Goal: Task Accomplishment & Management: Complete application form

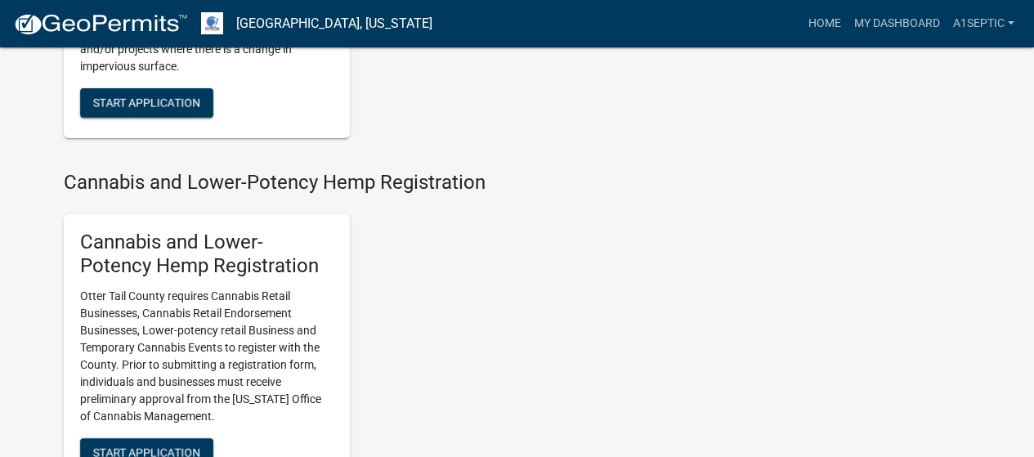
scroll to position [1910, 0]
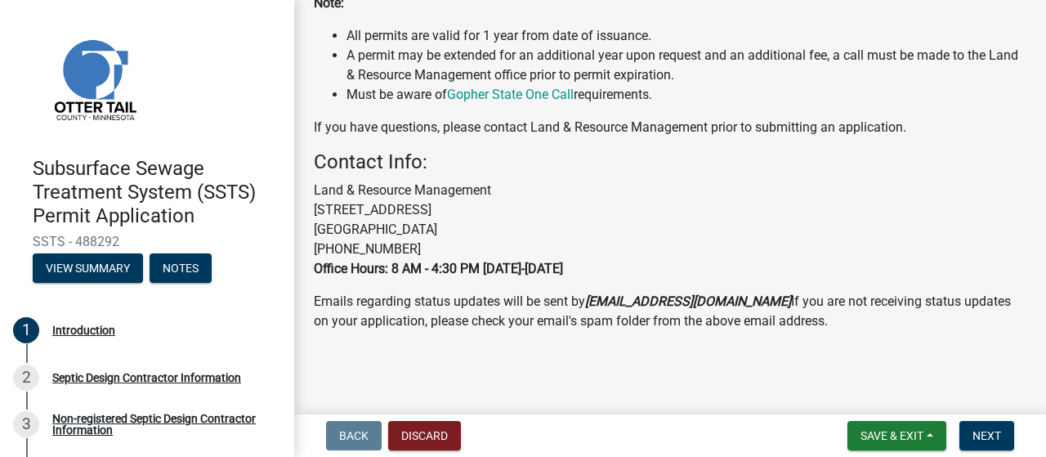
scroll to position [988, 0]
click at [972, 433] on span "Next" at bounding box center [986, 435] width 29 height 13
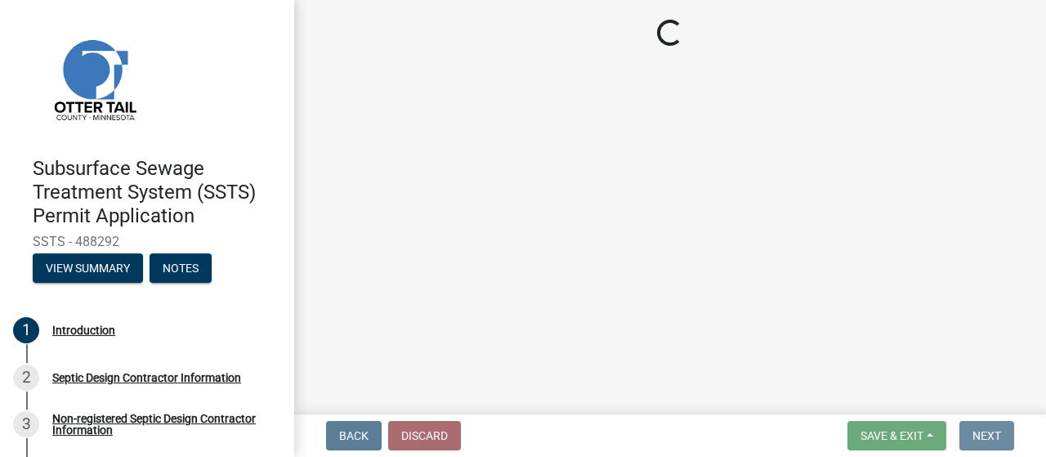
scroll to position [0, 0]
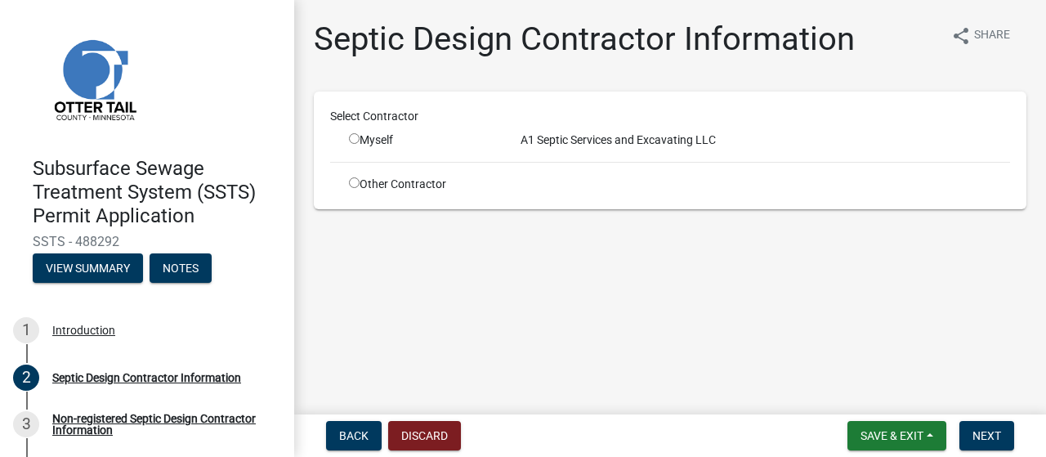
click at [360, 144] on input "radio" at bounding box center [354, 138] width 11 height 11
radio input "true"
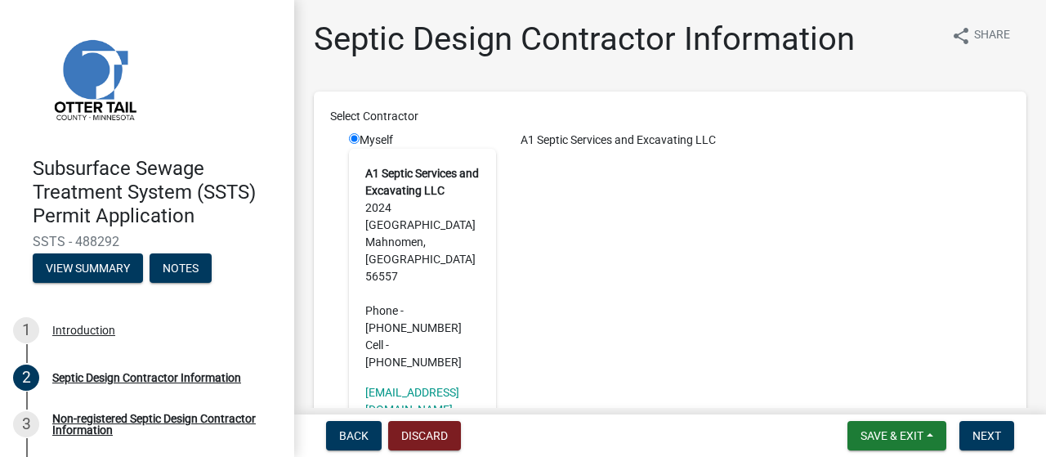
click at [416, 341] on address "A1 Septic Services and Excavating LLC [STREET_ADDRESS] Phone - [PHONE_NUMBER] C…" at bounding box center [422, 268] width 114 height 206
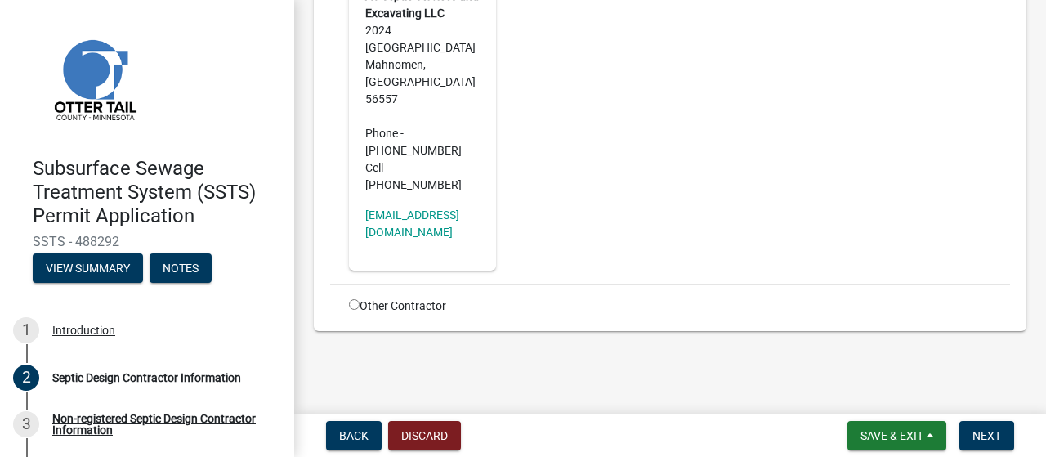
scroll to position [360, 0]
click at [972, 432] on span "Next" at bounding box center [986, 435] width 29 height 13
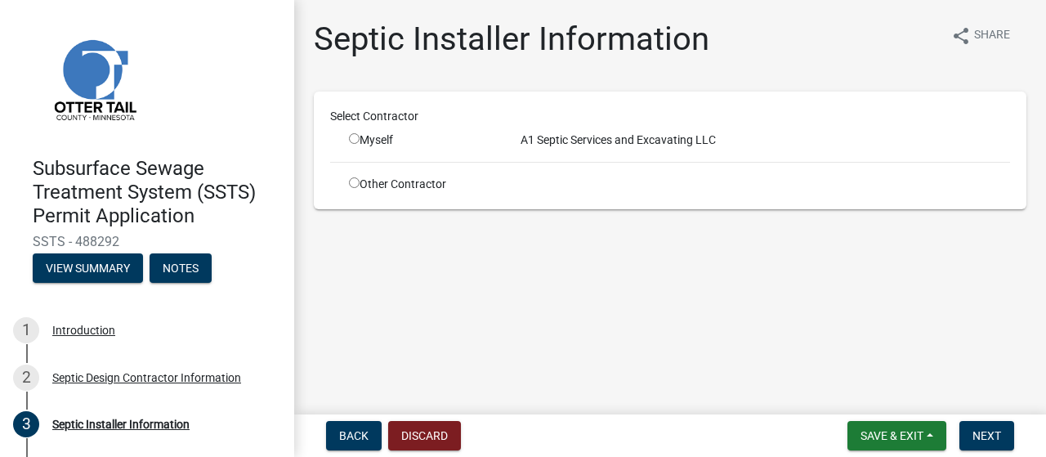
click at [360, 144] on input "radio" at bounding box center [354, 138] width 11 height 11
radio input "true"
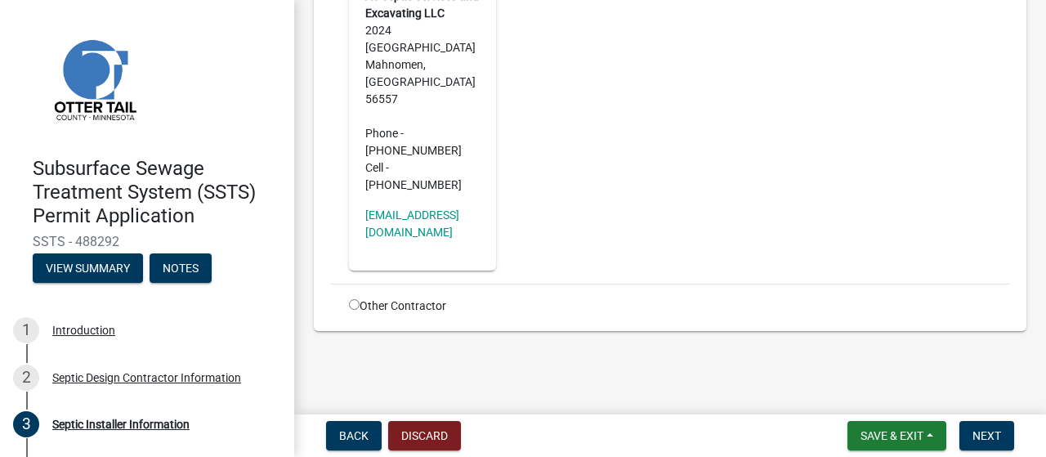
scroll to position [311, 0]
click at [972, 435] on span "Next" at bounding box center [986, 435] width 29 height 13
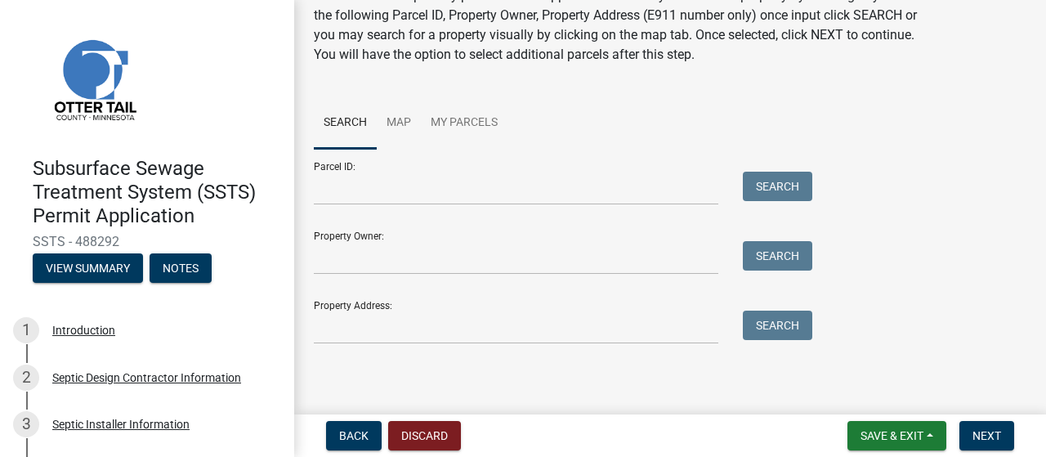
scroll to position [168, 0]
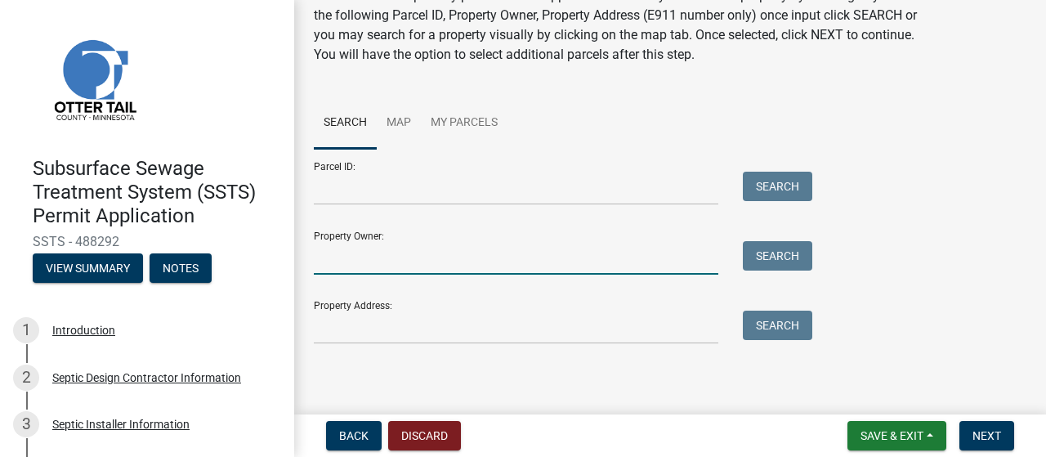
click at [364, 275] on input "Property Owner:" at bounding box center [516, 258] width 404 height 34
click at [386, 275] on input "[PERSON_NAME]" at bounding box center [516, 258] width 404 height 34
type input "[PERSON_NAME]"
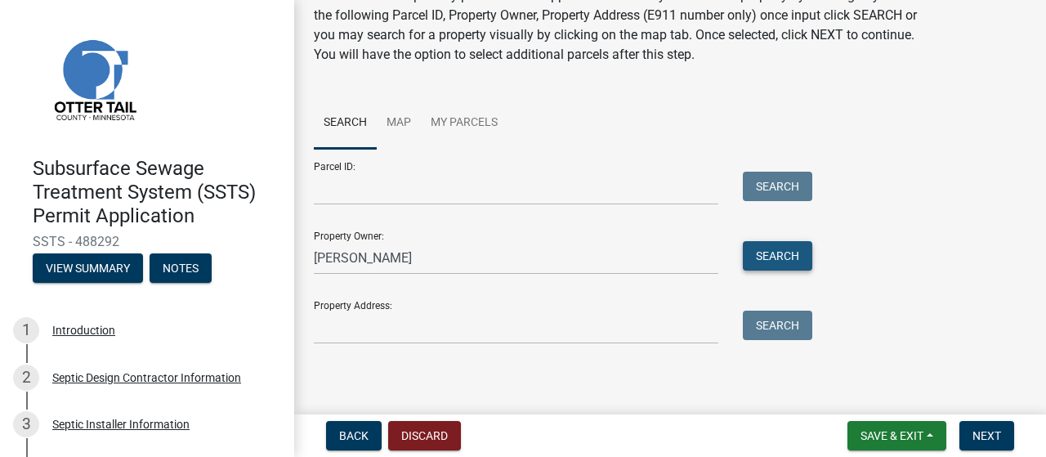
click at [776, 270] on button "Search" at bounding box center [777, 255] width 69 height 29
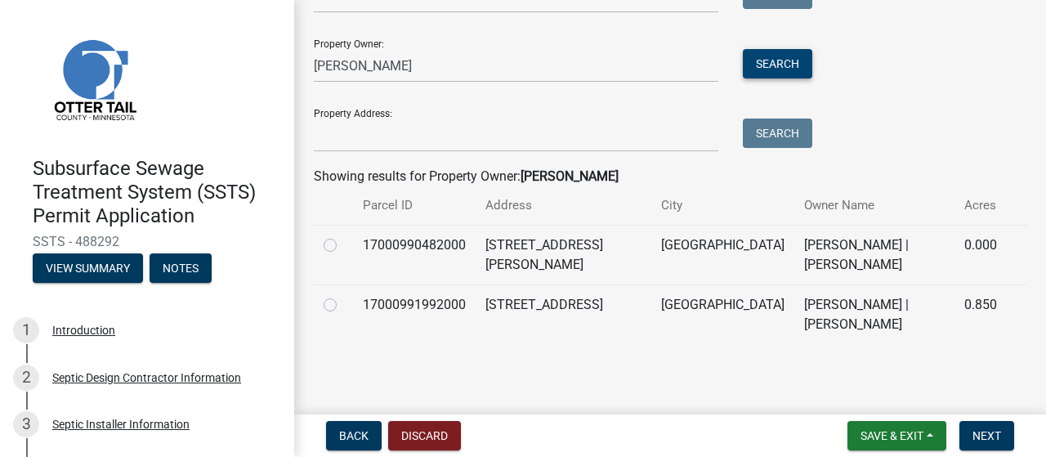
scroll to position [520, 0]
click at [343, 295] on label at bounding box center [343, 295] width 0 height 0
click at [343, 295] on input "radio" at bounding box center [348, 300] width 11 height 11
radio input "true"
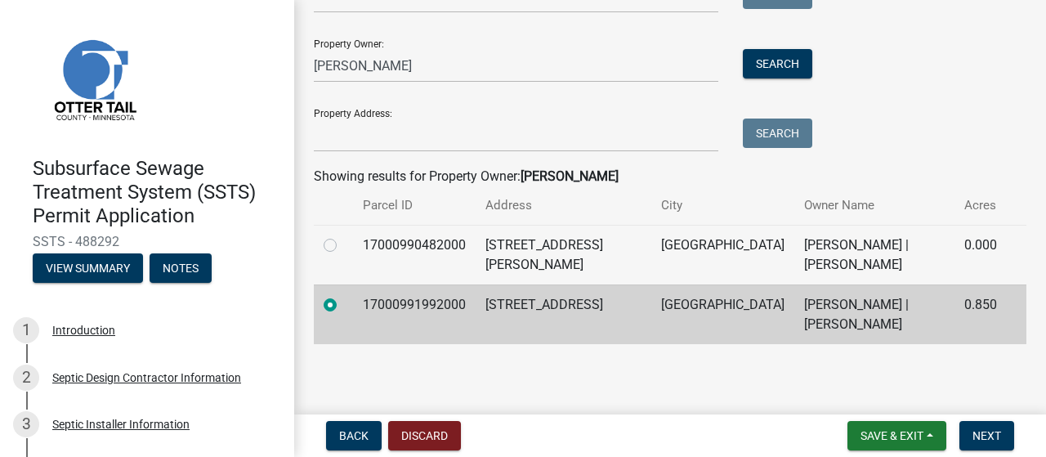
scroll to position [551, 0]
click at [972, 431] on span "Next" at bounding box center [986, 435] width 29 height 13
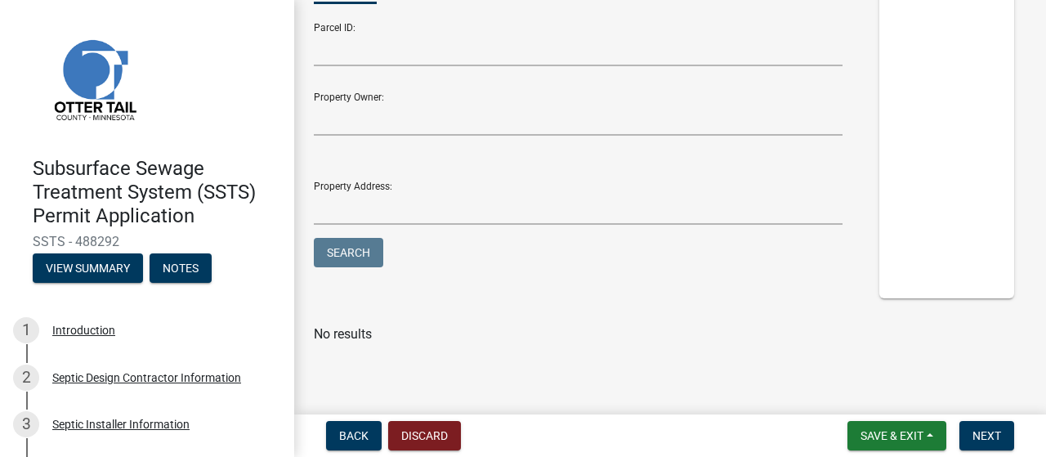
scroll to position [322, 0]
click at [972, 433] on span "Next" at bounding box center [986, 435] width 29 height 13
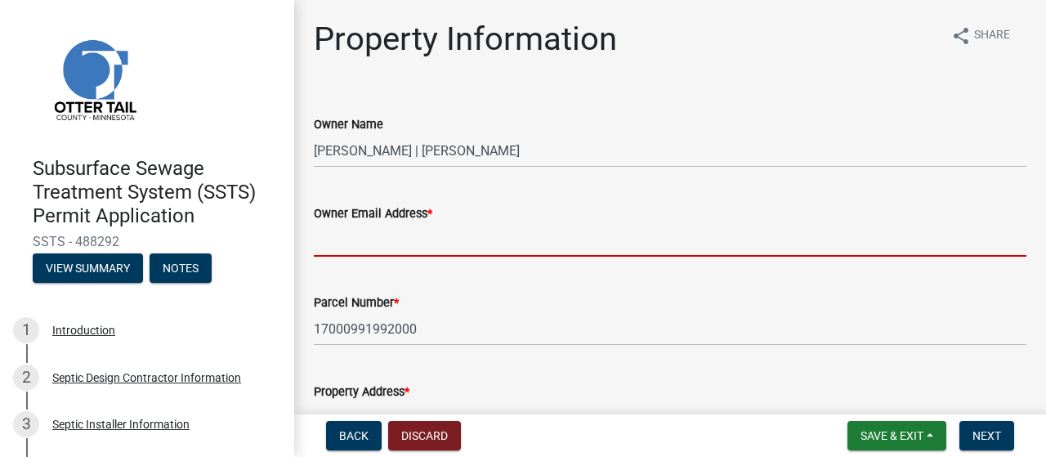
click at [327, 257] on input "Owner Email Address *" at bounding box center [670, 240] width 713 height 34
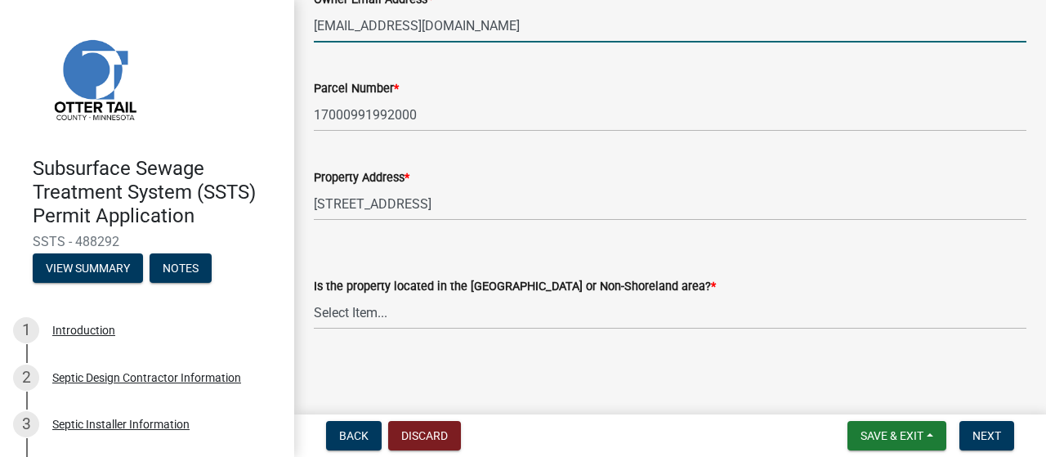
scroll to position [355, 0]
type input "[EMAIL_ADDRESS][DOMAIN_NAME]"
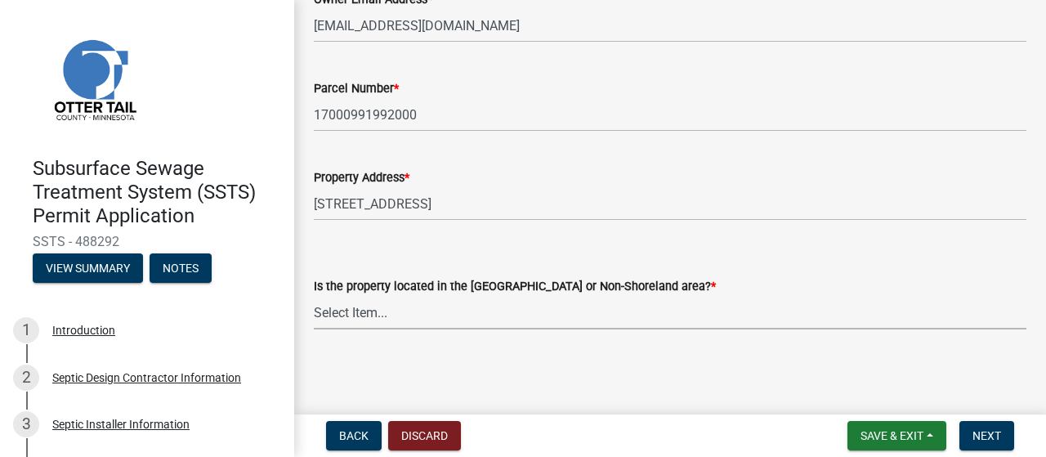
click at [402, 302] on select "Select Item... Shoreland Non-Shoreland" at bounding box center [670, 313] width 713 height 34
click at [319, 296] on select "Select Item... Shoreland Non-Shoreland" at bounding box center [670, 313] width 713 height 34
select select "f91142e6-e911-469c-9754-896c7e7f9e05"
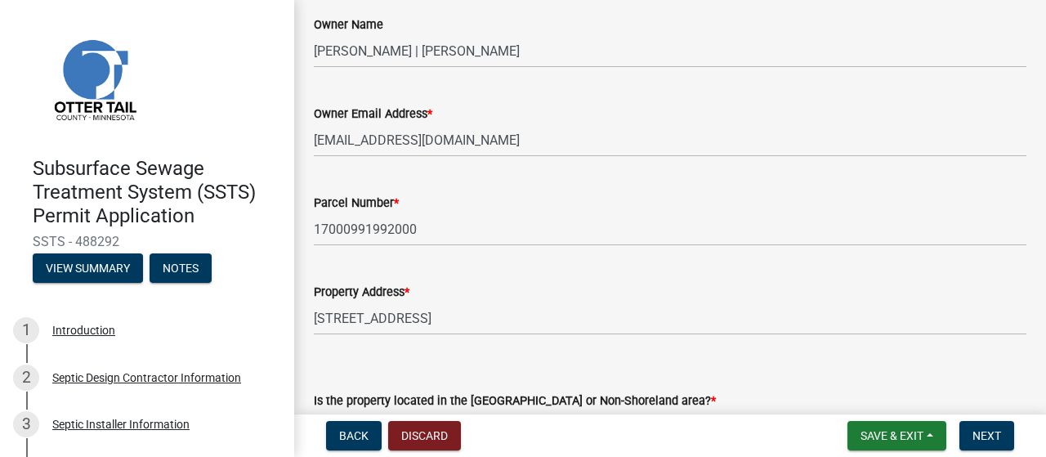
scroll to position [96, 0]
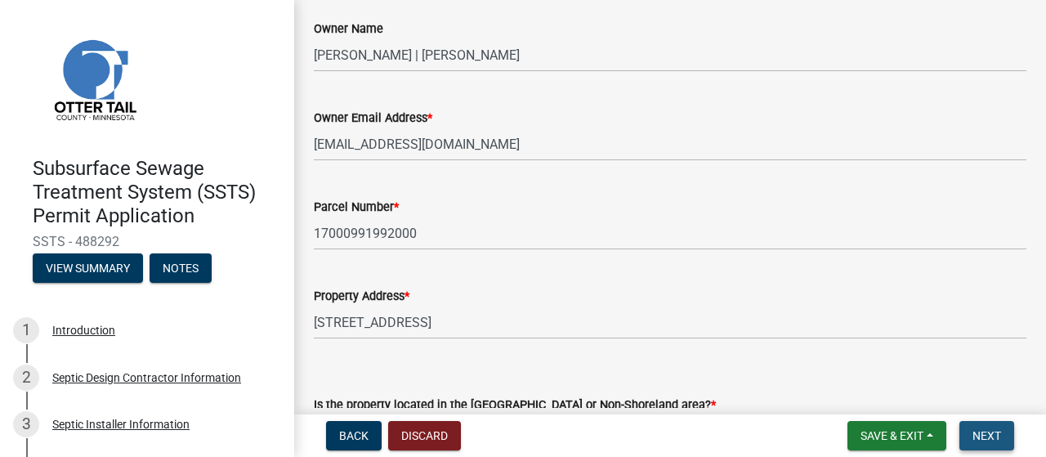
click at [976, 434] on span "Next" at bounding box center [986, 435] width 29 height 13
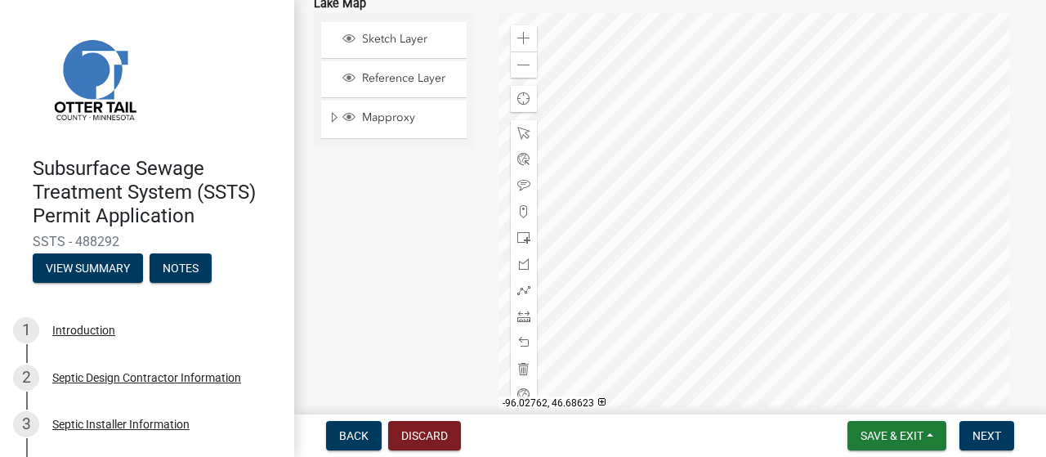
scroll to position [225, 0]
click at [518, 75] on span at bounding box center [523, 68] width 13 height 13
click at [522, 75] on span at bounding box center [523, 68] width 13 height 13
click at [520, 326] on span at bounding box center [523, 319] width 13 height 13
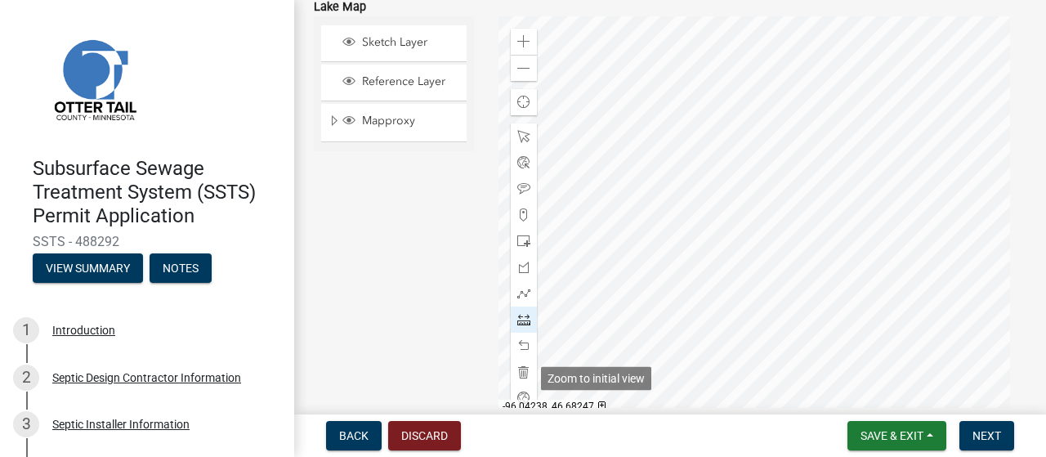
scroll to position [301, 0]
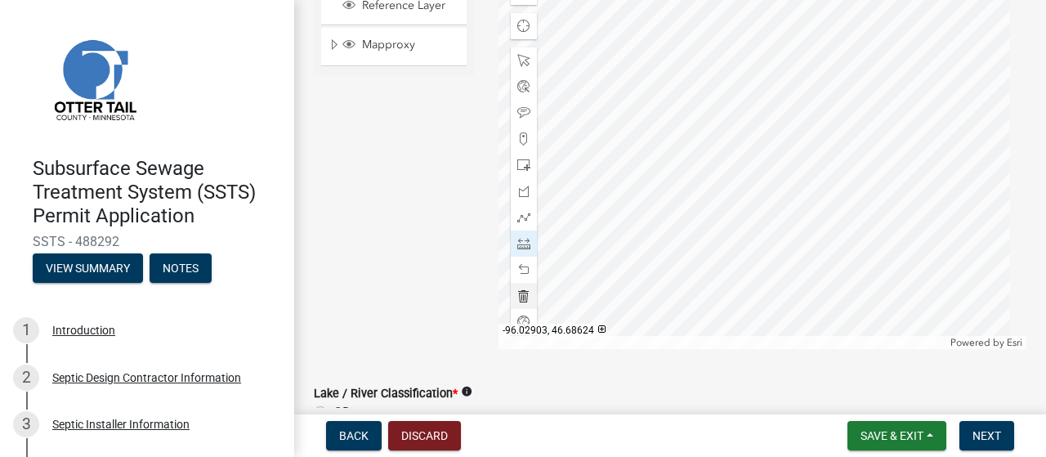
click at [758, 190] on div at bounding box center [762, 144] width 529 height 409
click at [766, 116] on div at bounding box center [762, 144] width 529 height 409
click at [768, 111] on div at bounding box center [762, 144] width 529 height 409
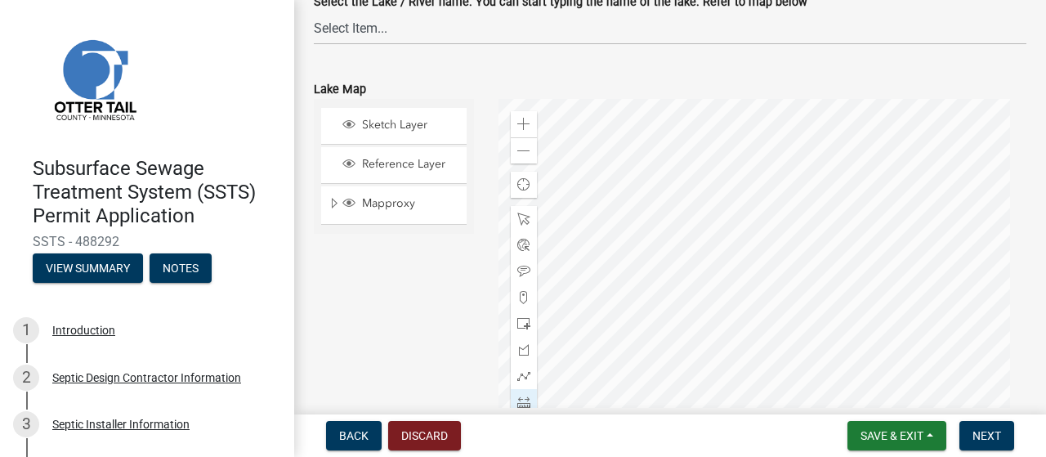
scroll to position [144, 0]
click at [360, 434] on span "Back" at bounding box center [353, 435] width 29 height 13
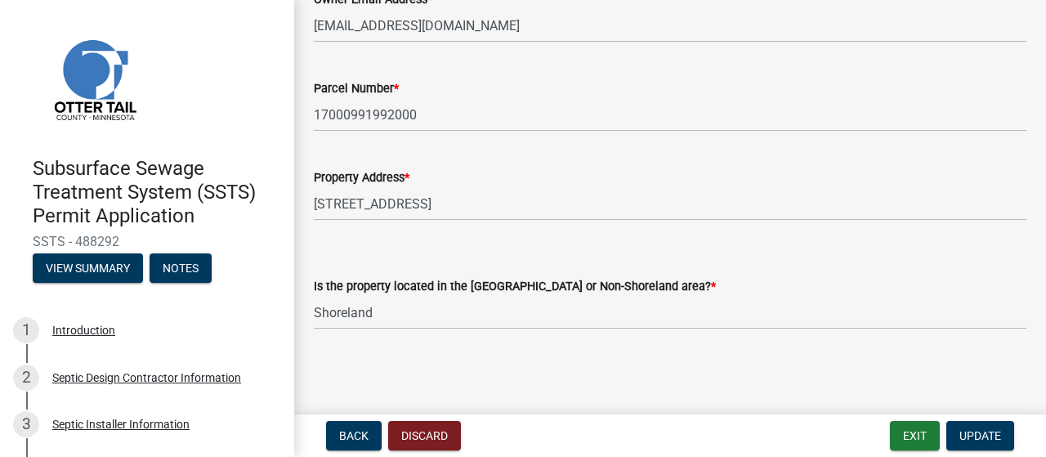
scroll to position [342, 0]
click at [436, 307] on select "Select Item... Shoreland Non-Shoreland" at bounding box center [670, 313] width 713 height 34
click at [319, 296] on select "Select Item... Shoreland Non-Shoreland" at bounding box center [670, 313] width 713 height 34
select select "5ed11e82-653f-4fcc-a472-8d95af57556c"
click at [959, 434] on span "Update" at bounding box center [980, 435] width 42 height 13
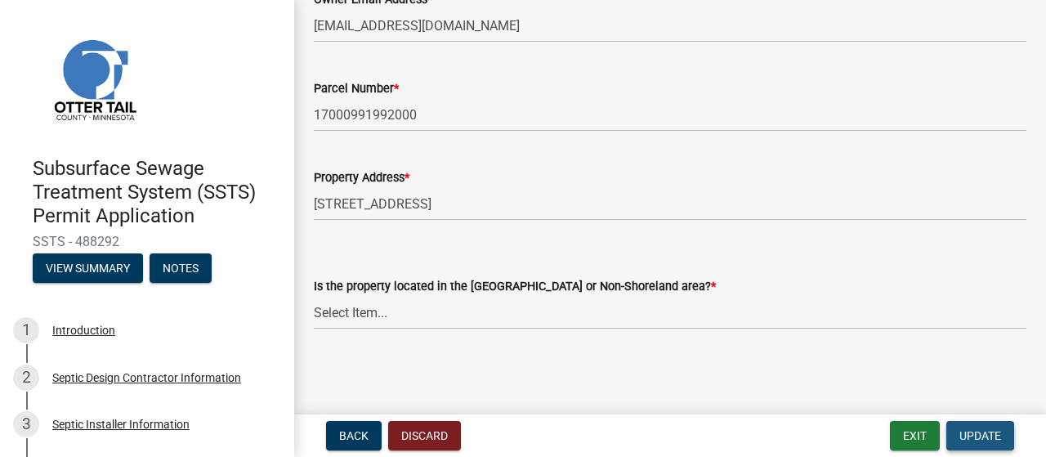
scroll to position [0, 0]
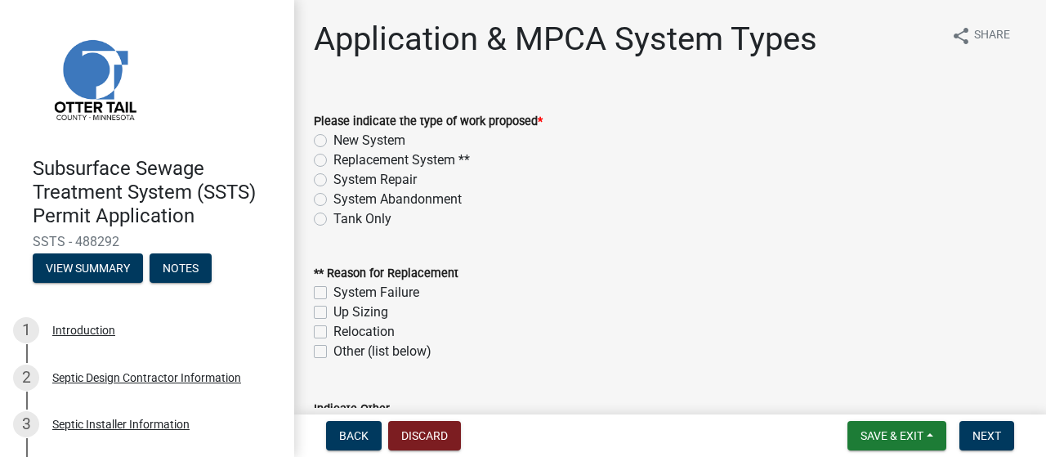
click at [333, 150] on label "New System" at bounding box center [369, 141] width 72 height 20
click at [333, 141] on input "New System" at bounding box center [338, 136] width 11 height 11
radio input "true"
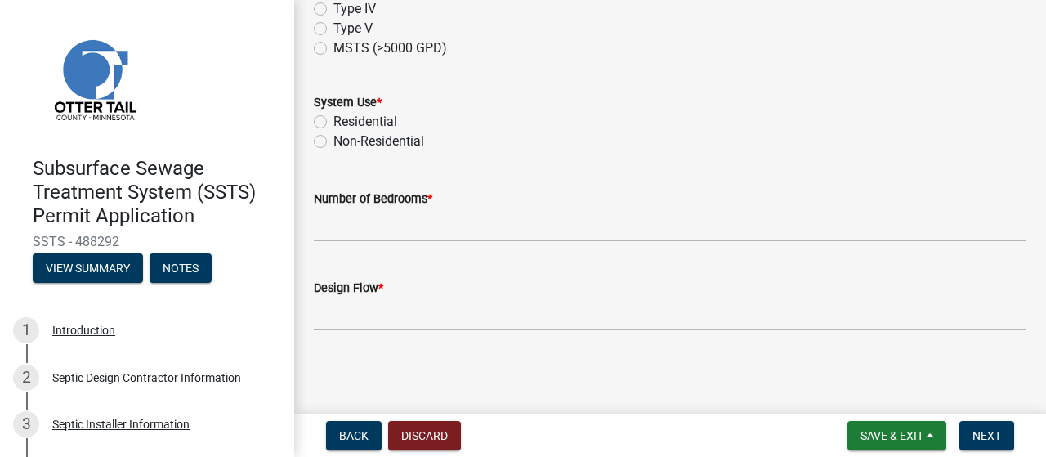
scroll to position [873, 0]
radio input "true"
click at [333, 132] on label "Residential" at bounding box center [365, 122] width 64 height 20
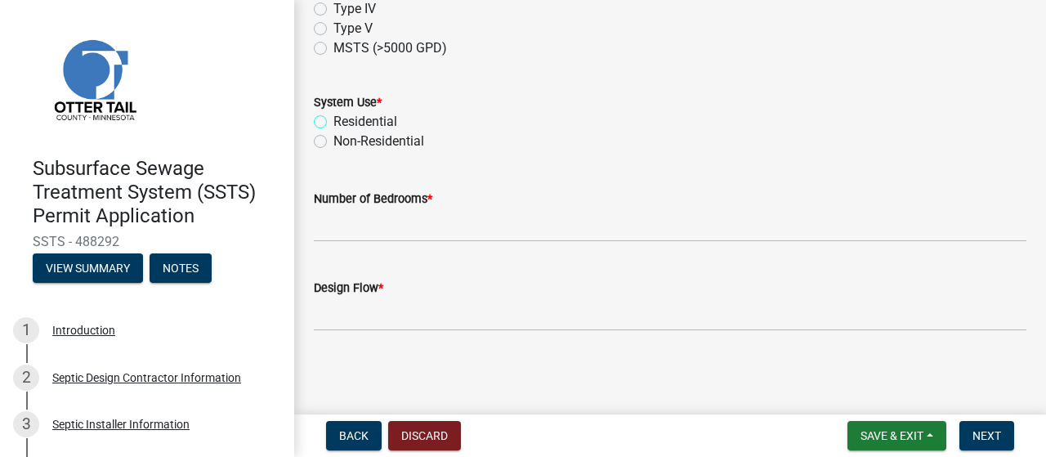
click at [333, 123] on input "Residential" at bounding box center [338, 117] width 11 height 11
radio input "true"
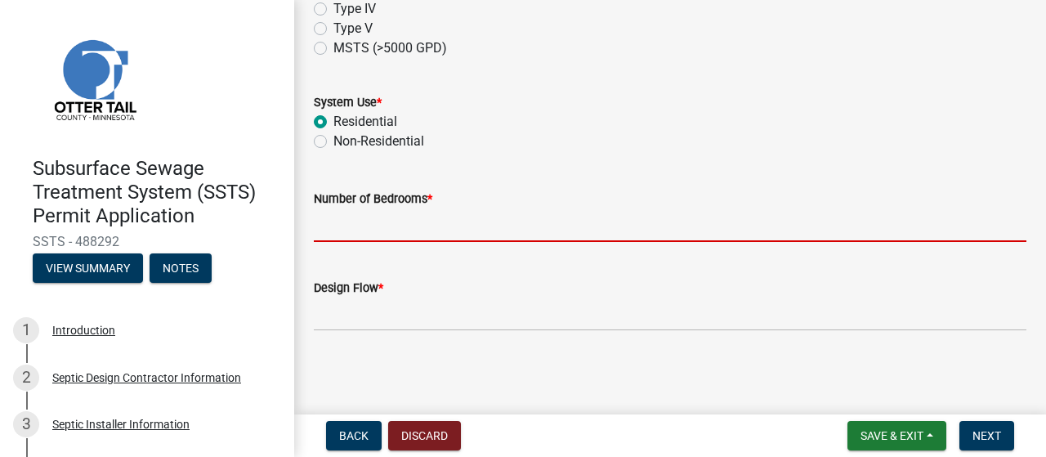
click at [393, 242] on input "Number of Bedrooms *" at bounding box center [670, 225] width 713 height 34
type input "2"
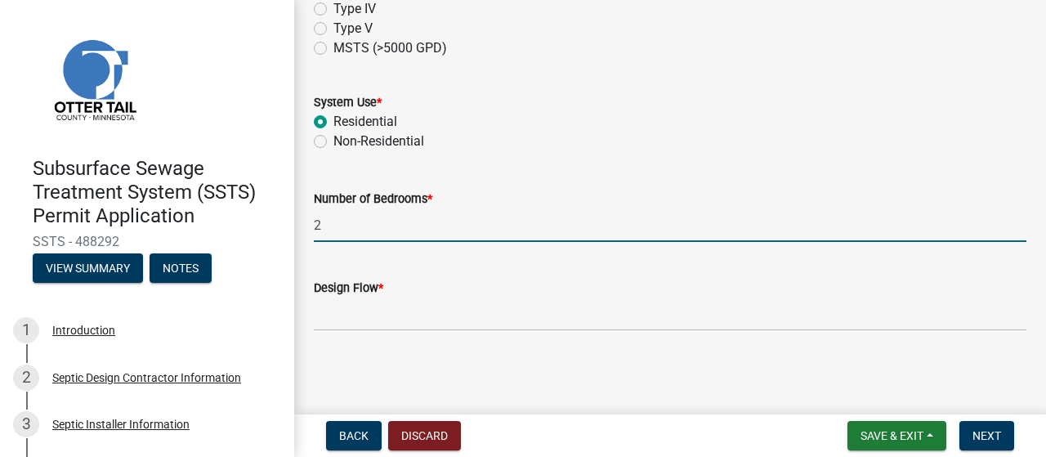
scroll to position [1155, 0]
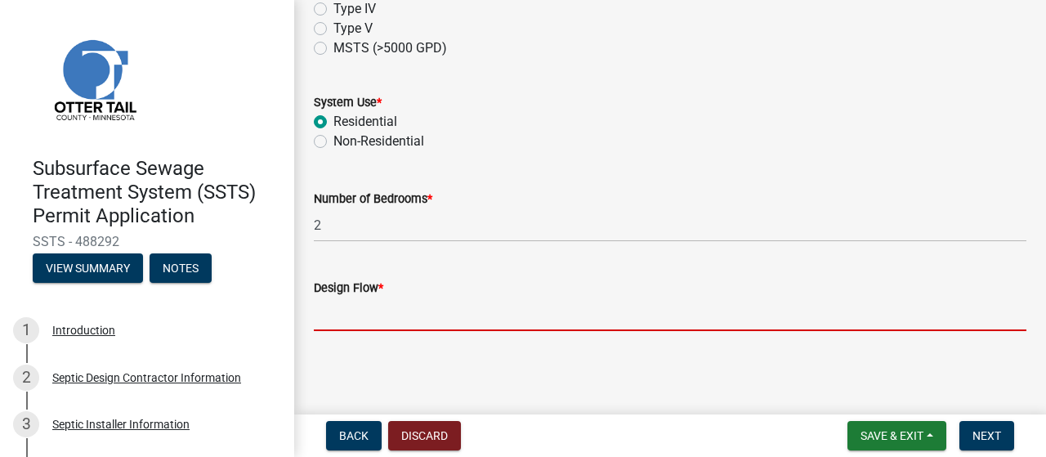
click at [366, 309] on input "Design Flow *" at bounding box center [670, 314] width 713 height 34
type input "300"
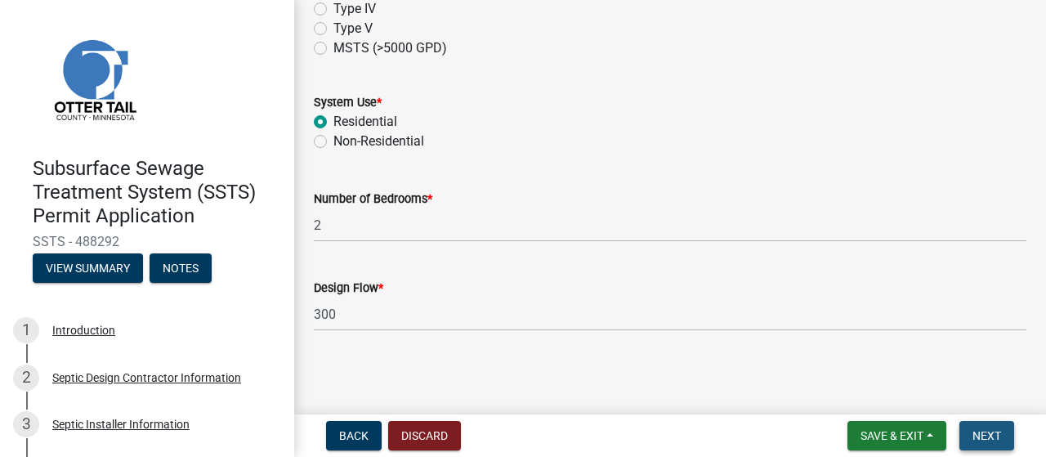
click at [972, 438] on span "Next" at bounding box center [986, 435] width 29 height 13
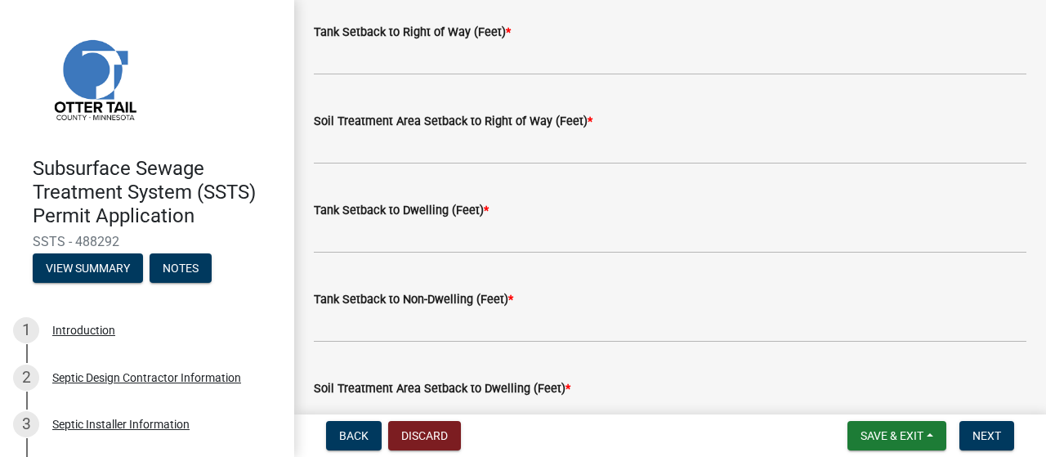
scroll to position [130, 0]
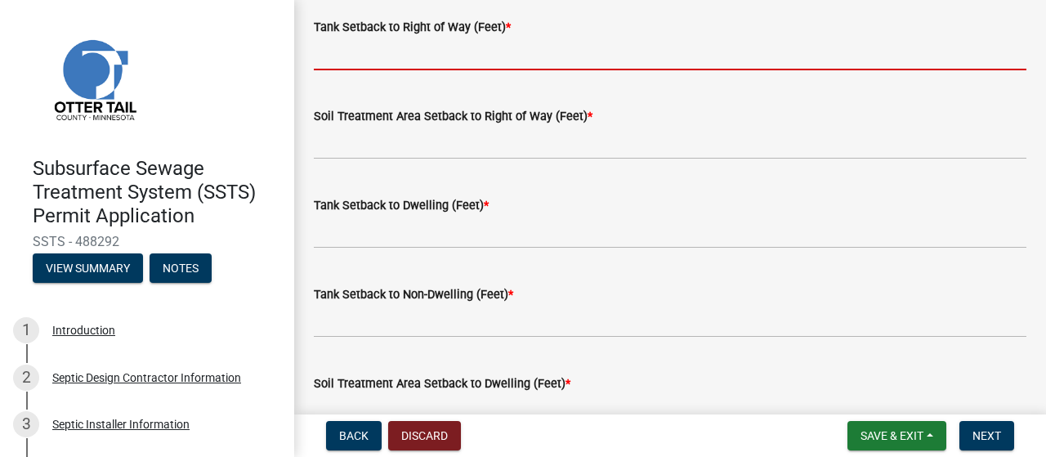
click at [379, 70] on input "Tank Setback to Right of Way (Feet) *" at bounding box center [670, 54] width 713 height 34
type input "10'"
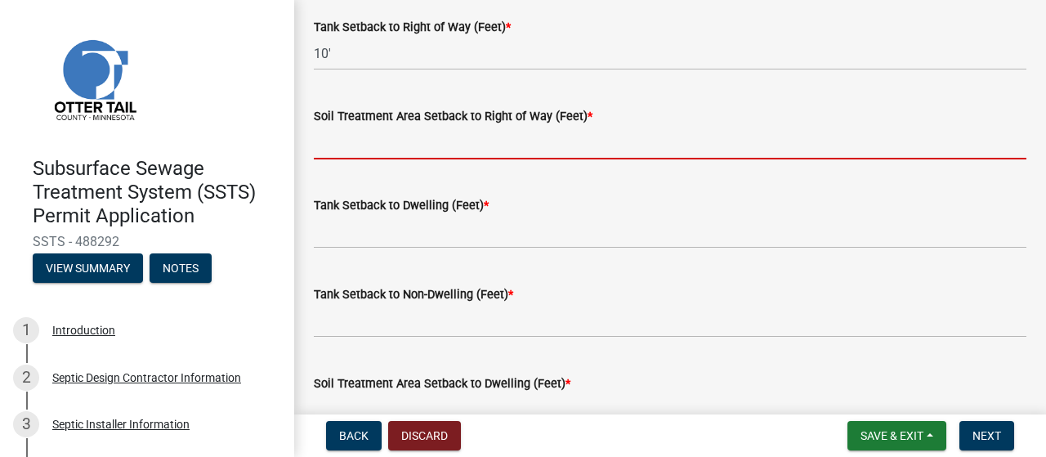
click at [404, 159] on input "Soil Treatment Area Setback to Right of Way (Feet) *" at bounding box center [670, 143] width 713 height 34
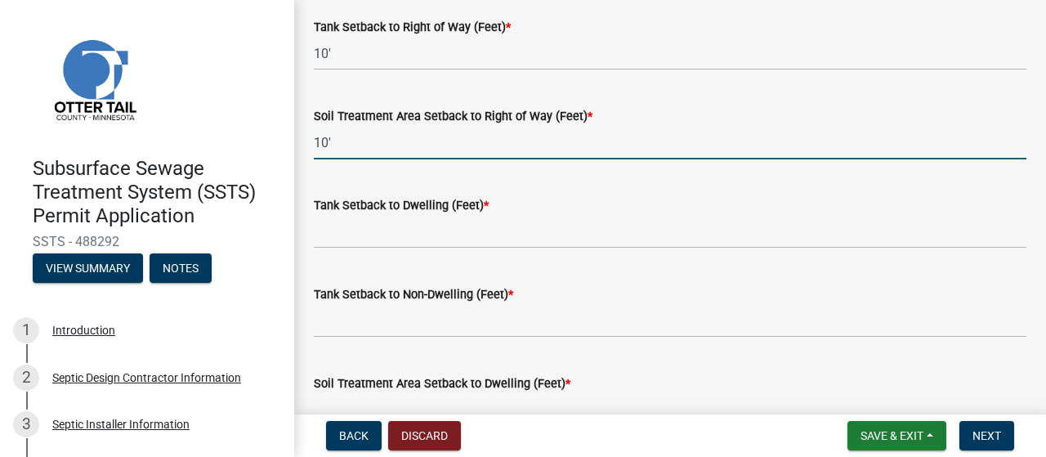
type input "10'"
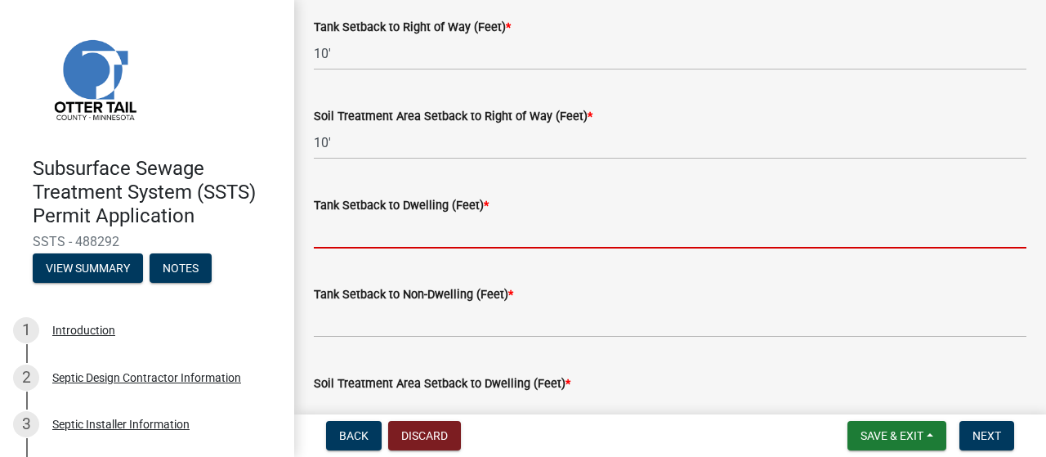
click at [357, 248] on input "Tank Setback to Dwelling (Feet) *" at bounding box center [670, 232] width 713 height 34
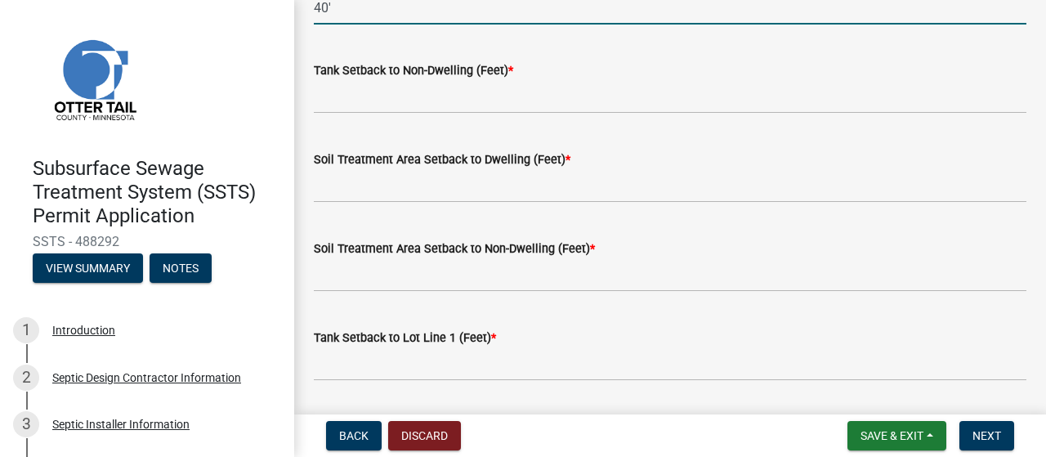
scroll to position [356, 0]
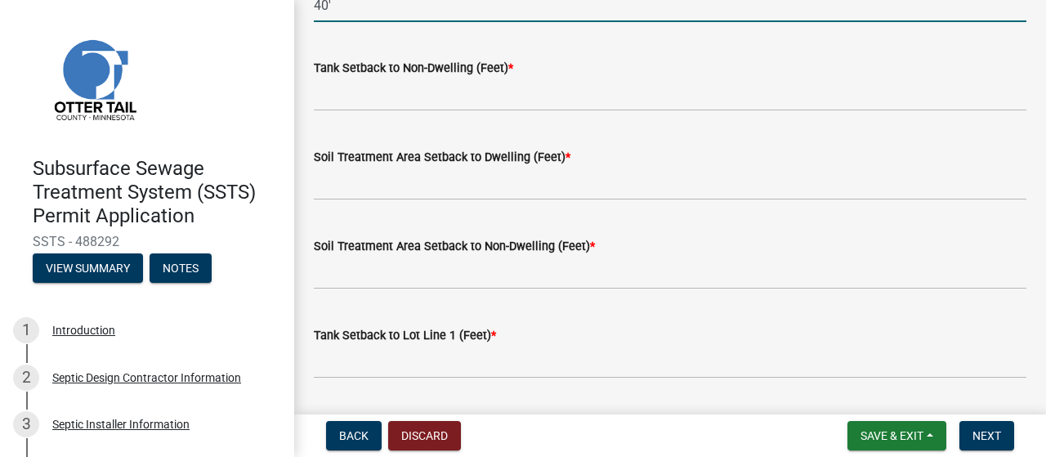
type input "40'"
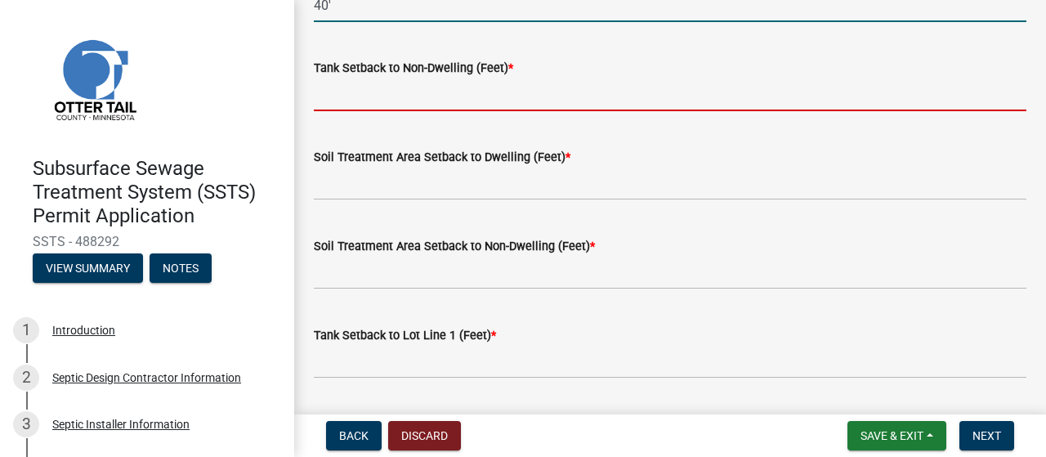
click at [342, 111] on input "Tank Setback to Non-Dwelling (Feet) *" at bounding box center [670, 95] width 713 height 34
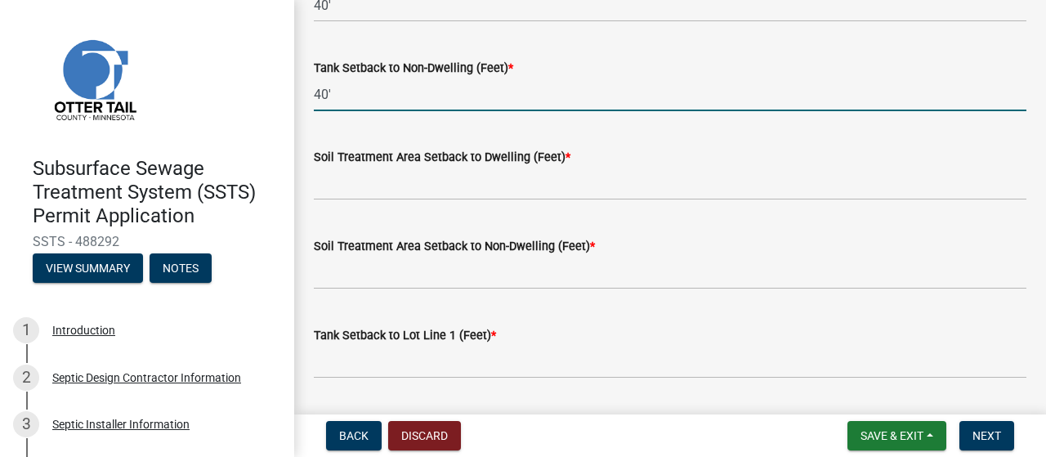
type input "40'"
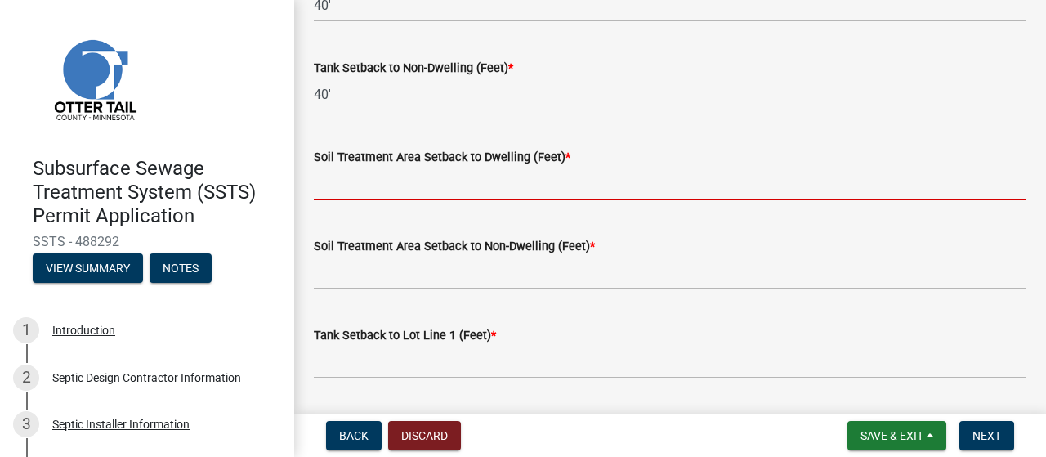
click at [360, 200] on input "Soil Treatment Area Setback to Dwelling (Feet) *" at bounding box center [670, 184] width 713 height 34
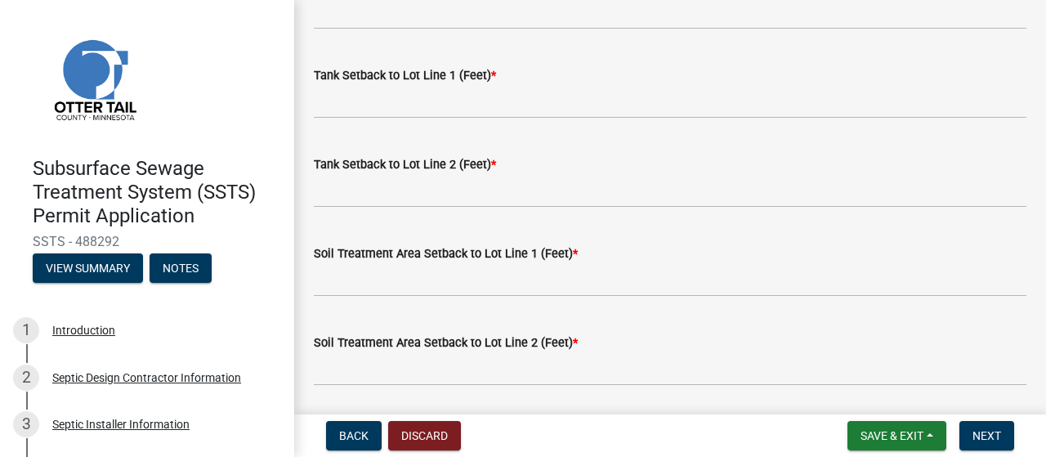
scroll to position [635, 0]
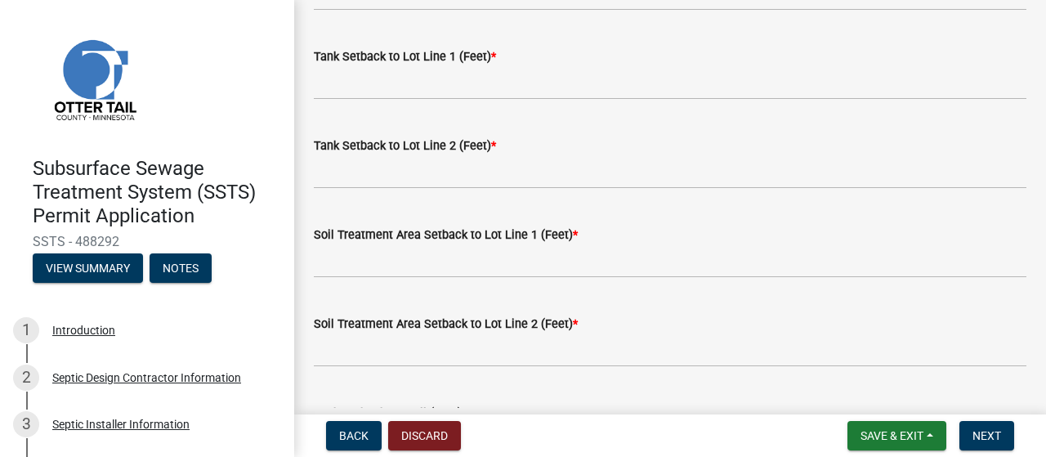
type input "50'"
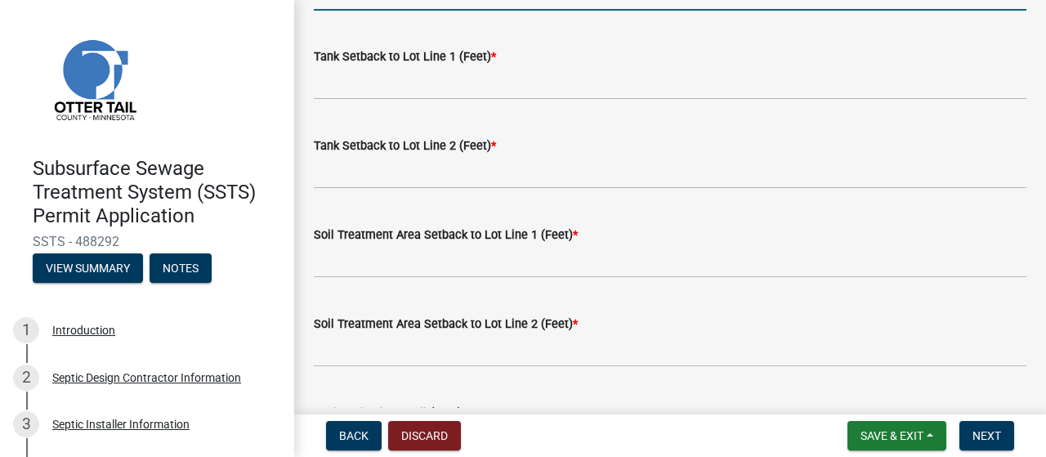
type input "50'"
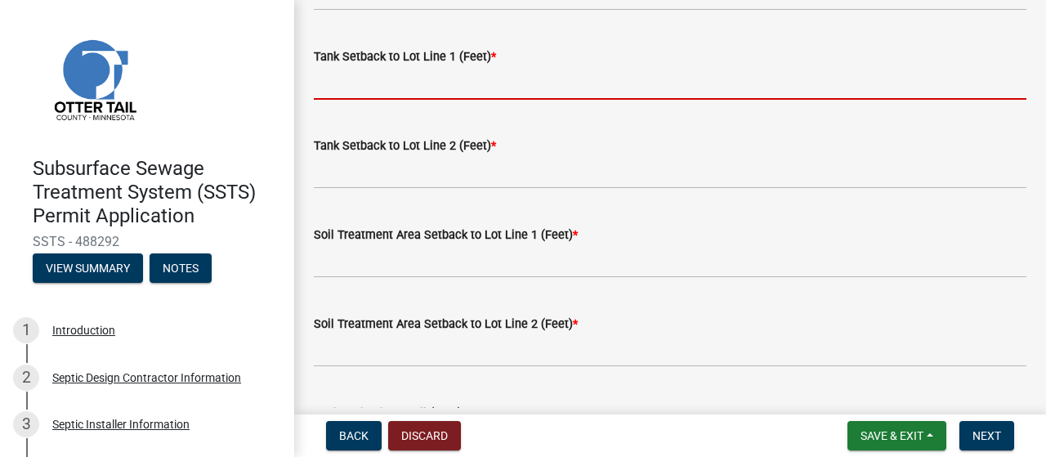
click at [329, 100] on input "Tank Setback to Lot Line 1 (Feet) *" at bounding box center [670, 83] width 713 height 34
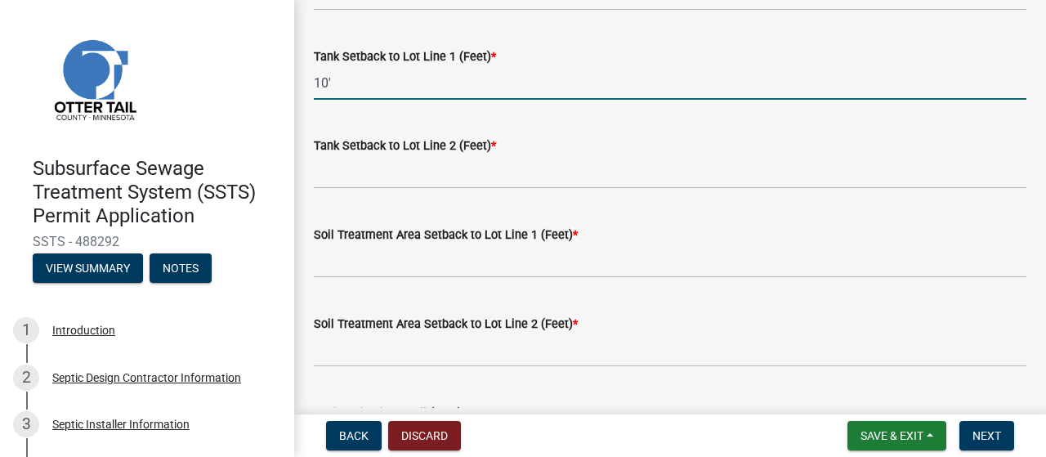
type input "10'"
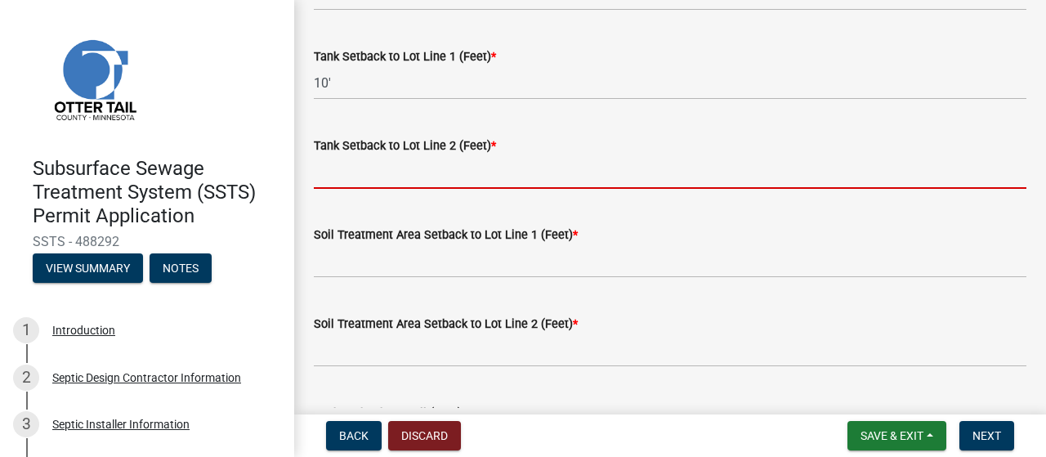
click at [331, 189] on input "Tank Setback to Lot Line 2 (Feet) *" at bounding box center [670, 172] width 713 height 34
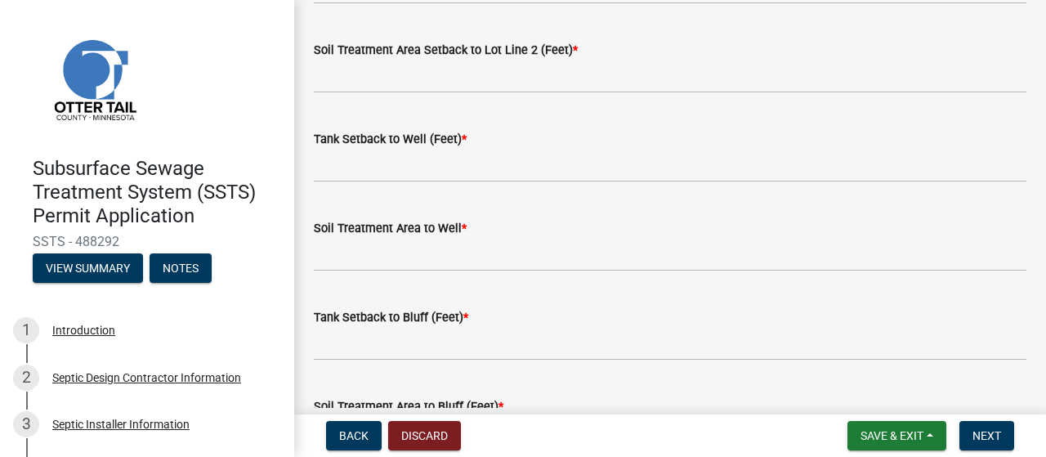
scroll to position [914, 0]
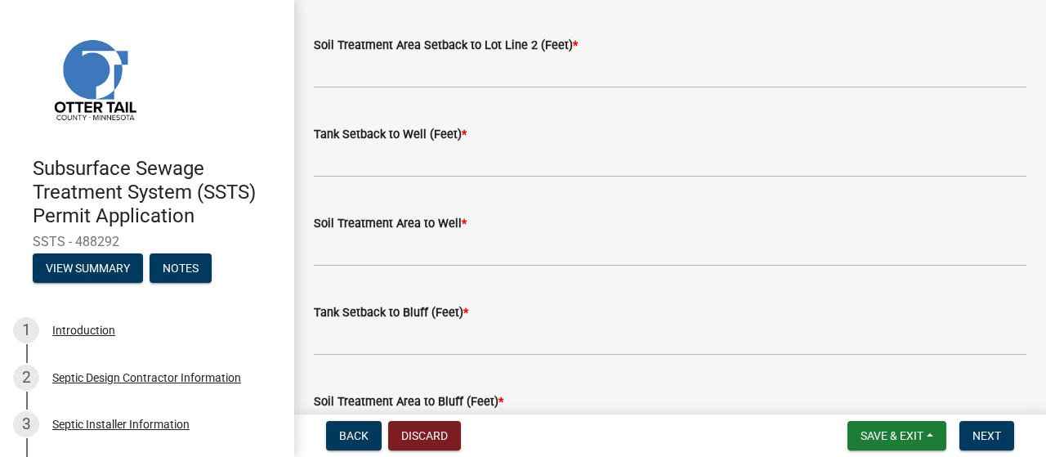
type input "50'"
type input "10'"
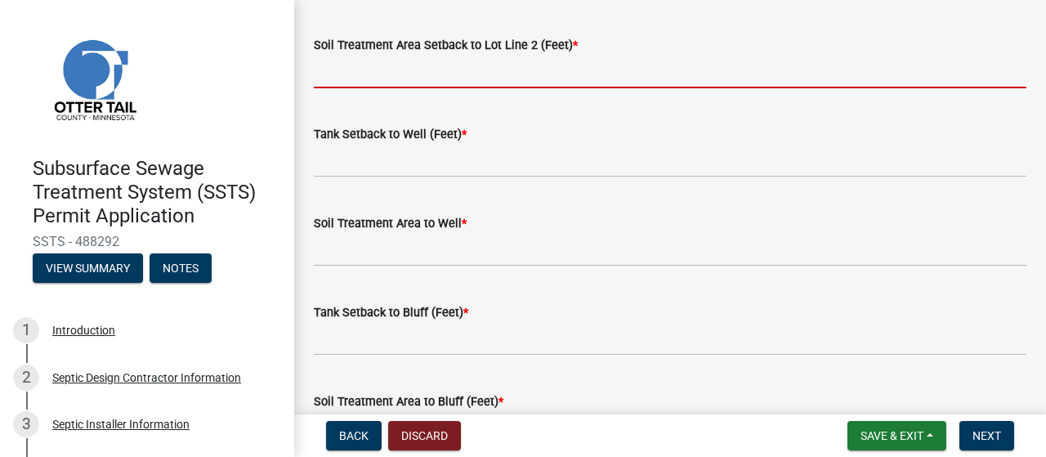
click at [326, 88] on input "Soil Treatment Area Setback to Lot Line 2 (Feet) *" at bounding box center [670, 72] width 713 height 34
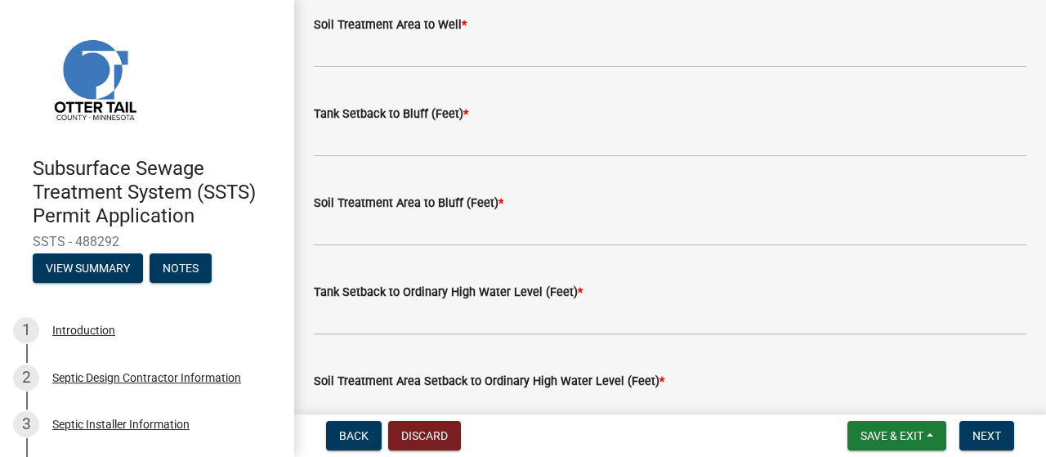
scroll to position [1119, 0]
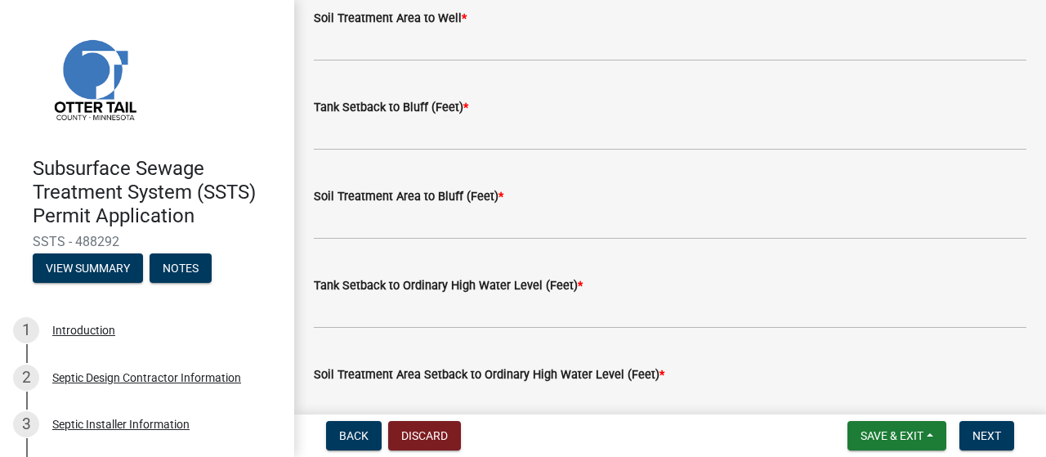
type input "10'"
type input "50'"
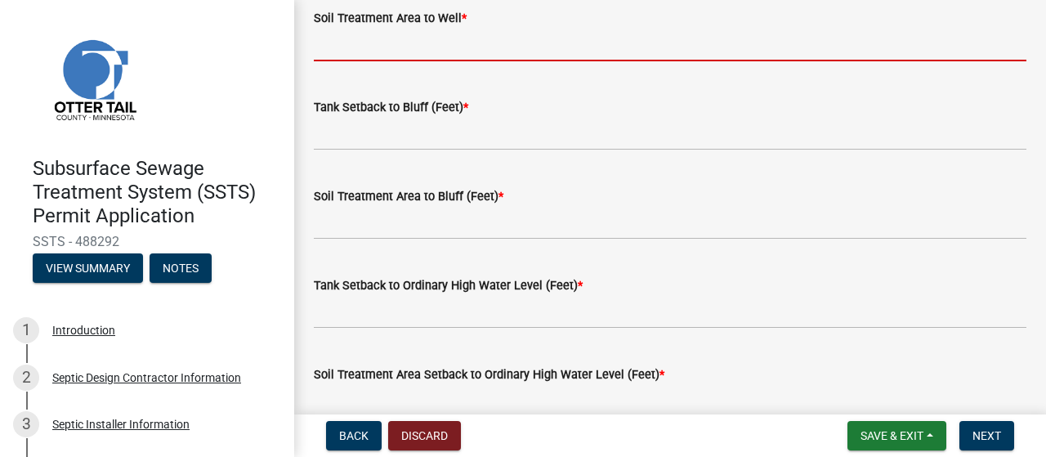
click at [361, 61] on input "Soil Treatment Area to Well *" at bounding box center [670, 45] width 713 height 34
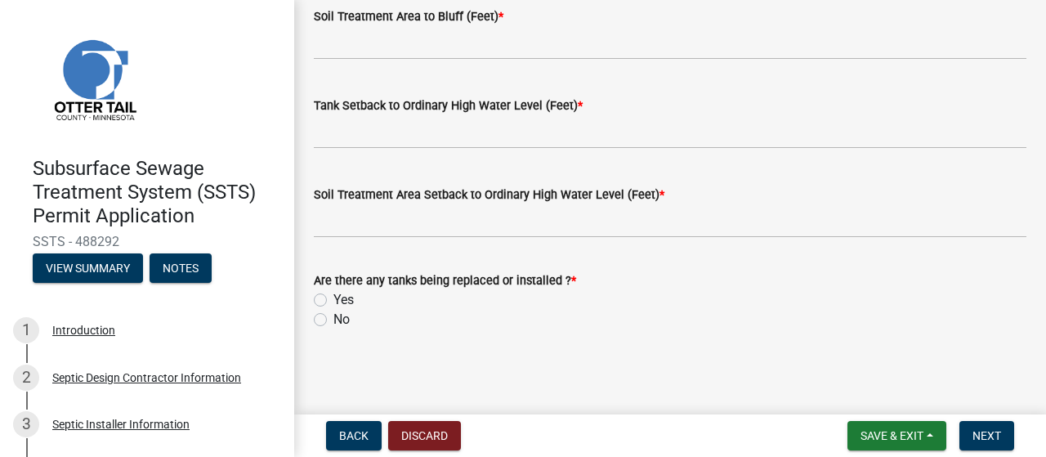
scroll to position [1352, 0]
type input "60'"
type input "N/A"
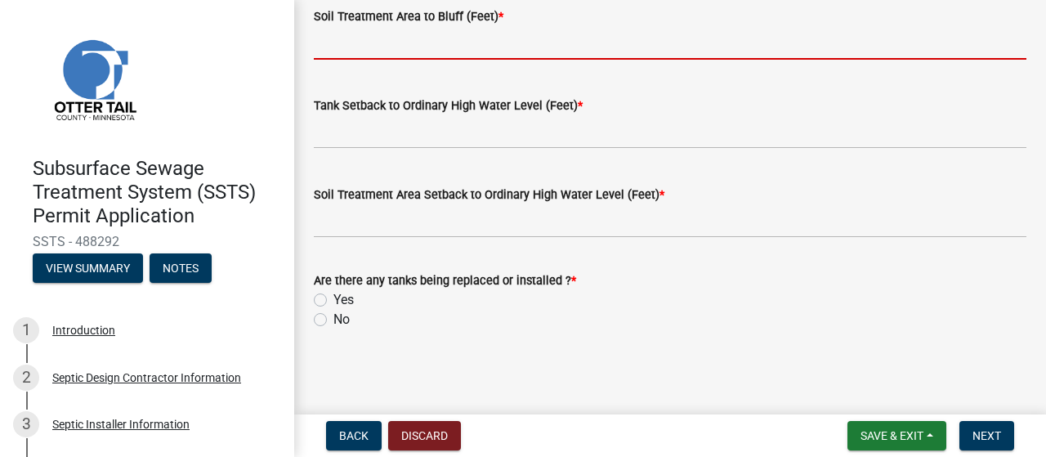
click at [331, 60] on input "Soil Treatment Area to Bluff (Feet) *" at bounding box center [670, 43] width 713 height 34
type input "NA"
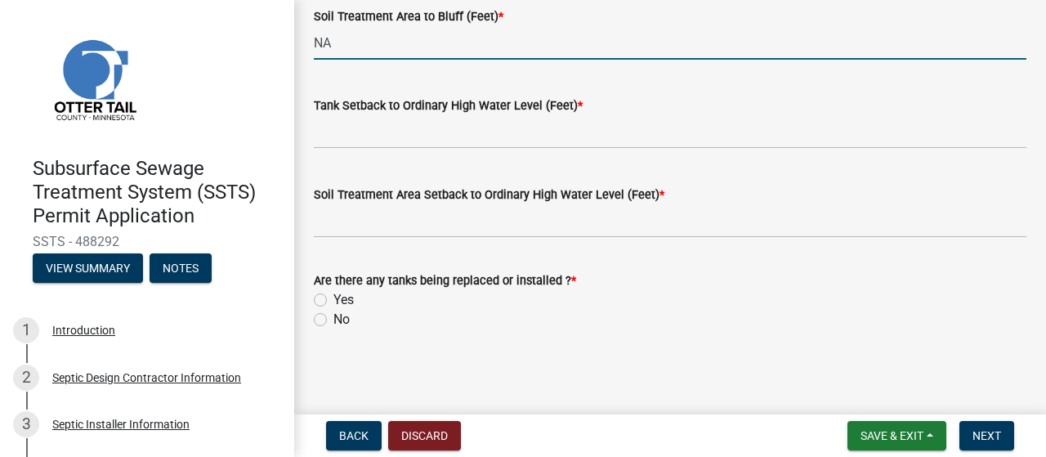
scroll to position [1471, 0]
click at [346, 60] on input "NA" at bounding box center [670, 43] width 713 height 34
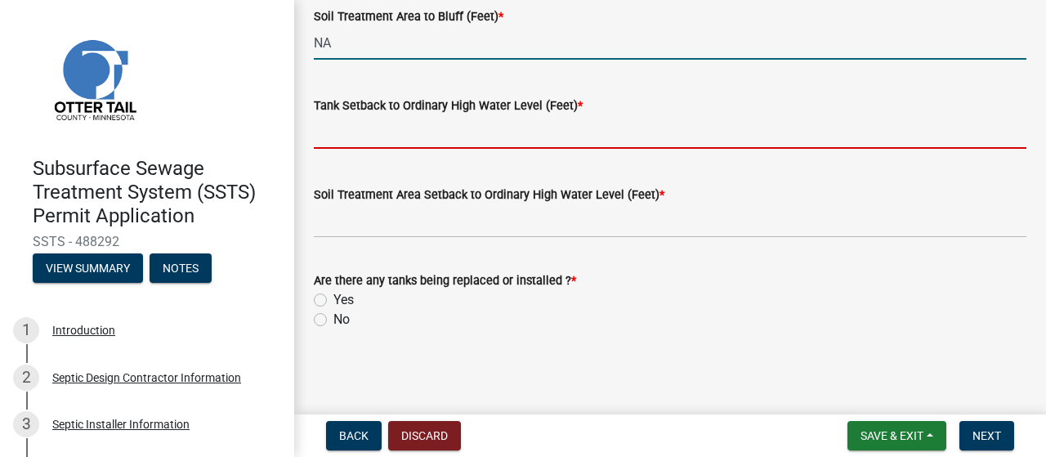
click at [359, 149] on input "Tank Setback to Ordinary High Water Level (Feet) *" at bounding box center [670, 132] width 713 height 34
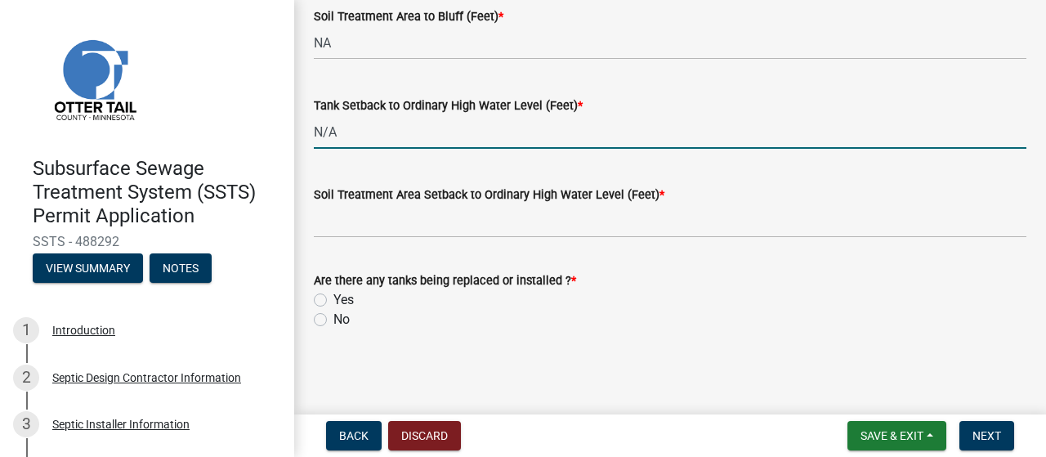
scroll to position [1697, 0]
type input "N/A"
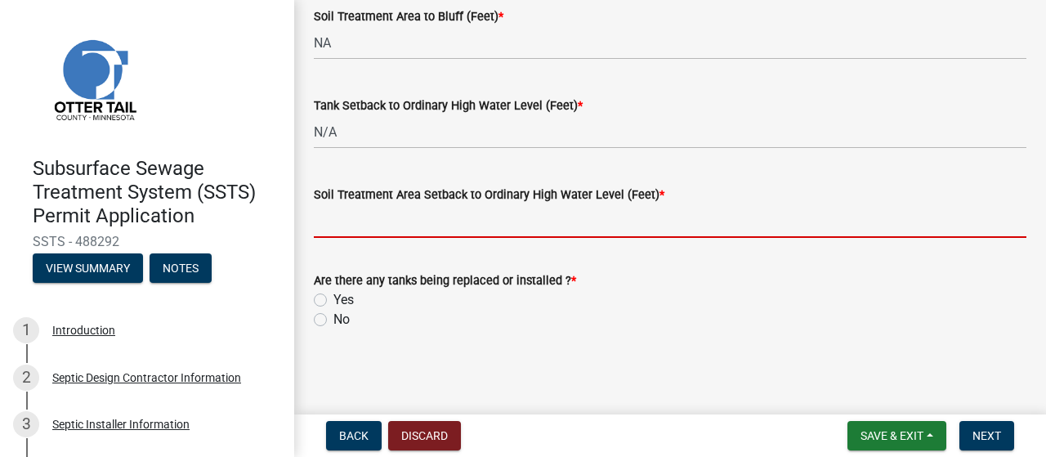
click at [337, 204] on input "Soil Treatment Area Setback to Ordinary High Water Level (Feet) *" at bounding box center [670, 221] width 713 height 34
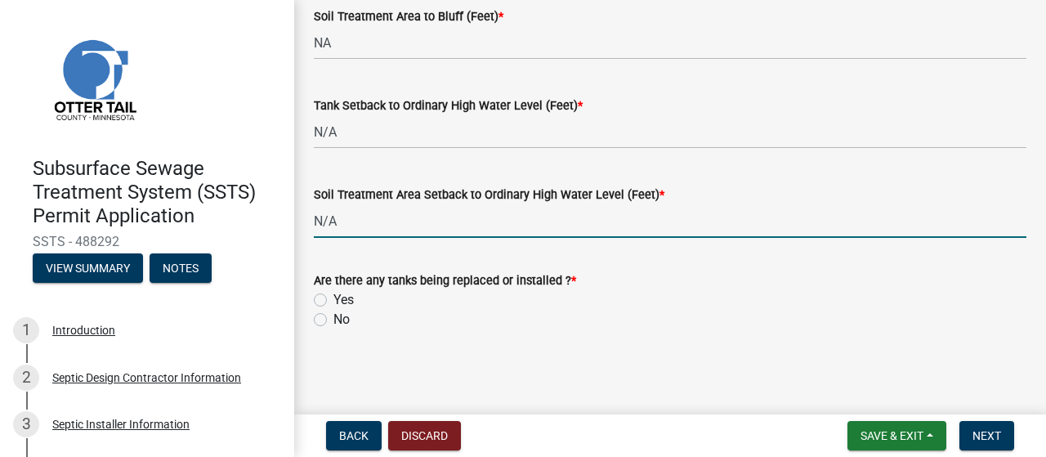
type input "N/A"
click at [333, 322] on label "No" at bounding box center [341, 320] width 16 height 20
click at [333, 320] on input "No" at bounding box center [338, 315] width 11 height 11
radio input "true"
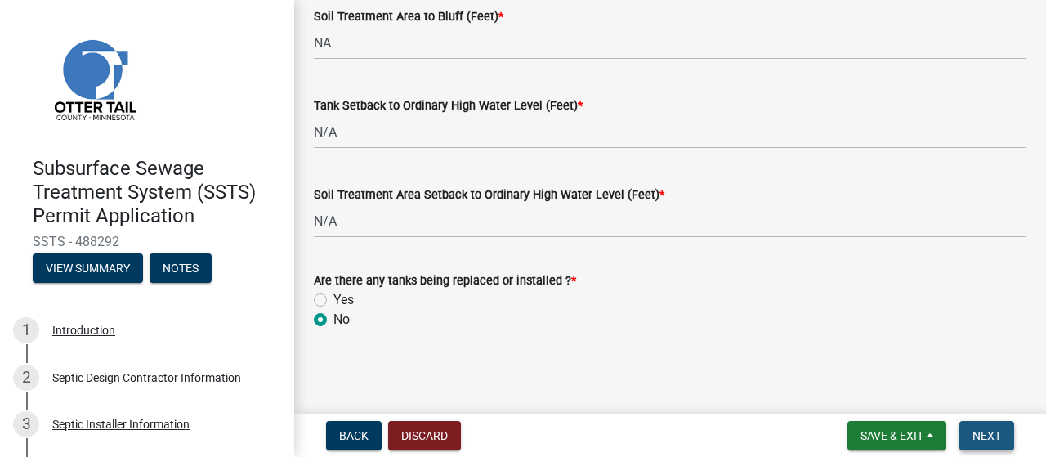
click at [976, 429] on span "Next" at bounding box center [986, 435] width 29 height 13
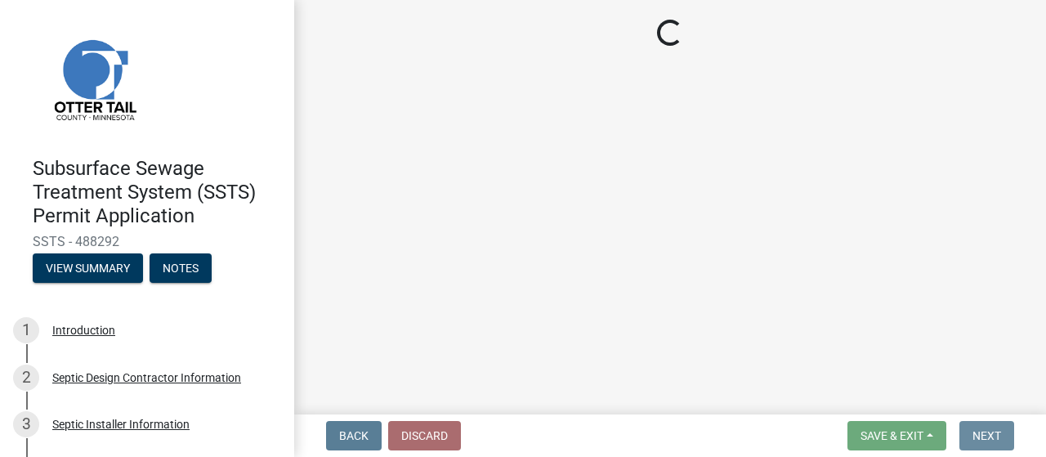
scroll to position [0, 0]
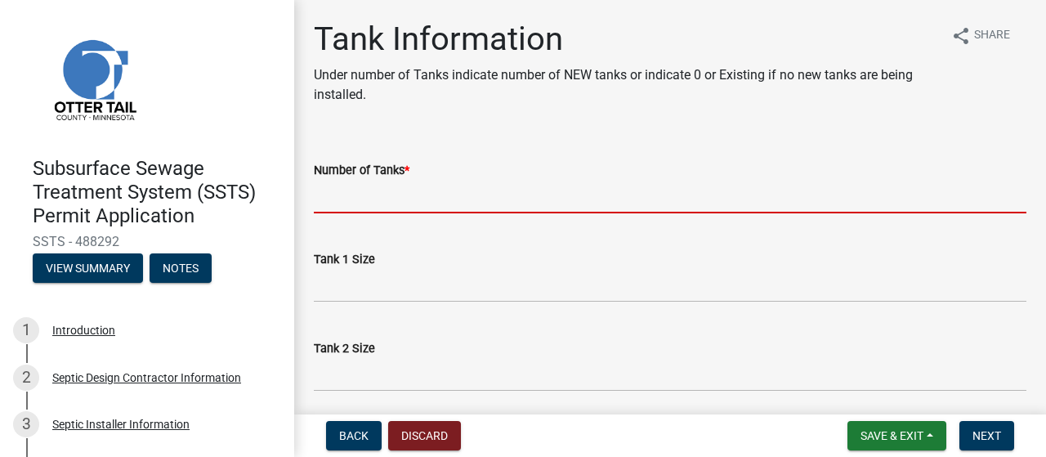
click at [346, 213] on input "Number of Tanks *" at bounding box center [670, 197] width 713 height 34
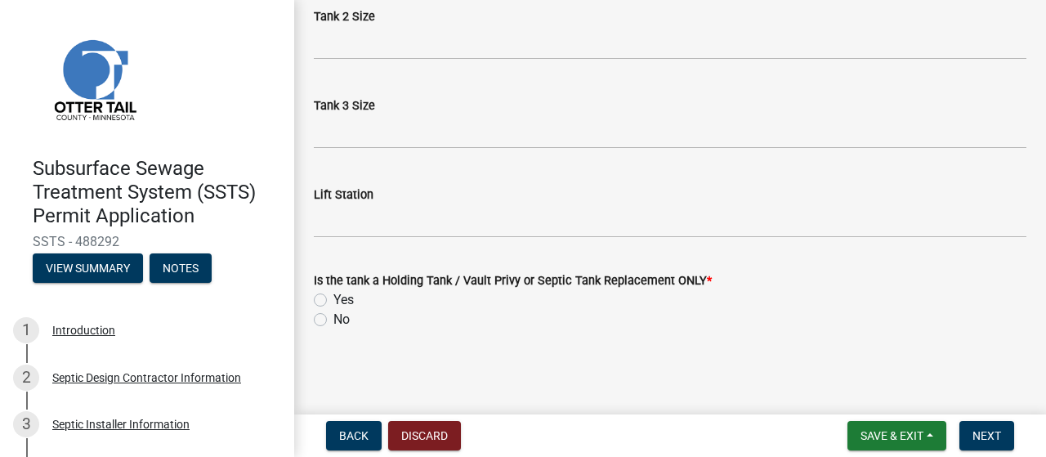
scroll to position [503, 0]
type input "0"
click at [333, 310] on label "No" at bounding box center [341, 320] width 16 height 20
click at [333, 310] on input "No" at bounding box center [338, 315] width 11 height 11
radio input "true"
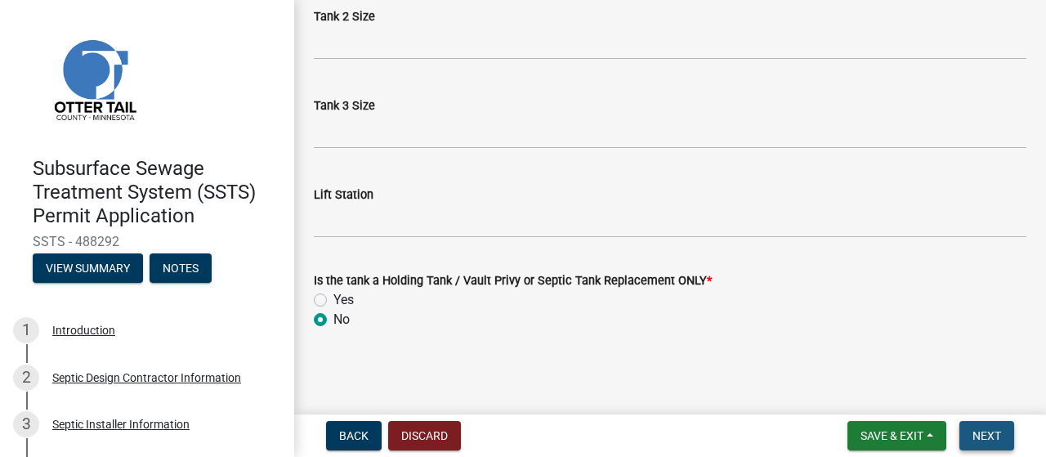
click at [972, 432] on span "Next" at bounding box center [986, 435] width 29 height 13
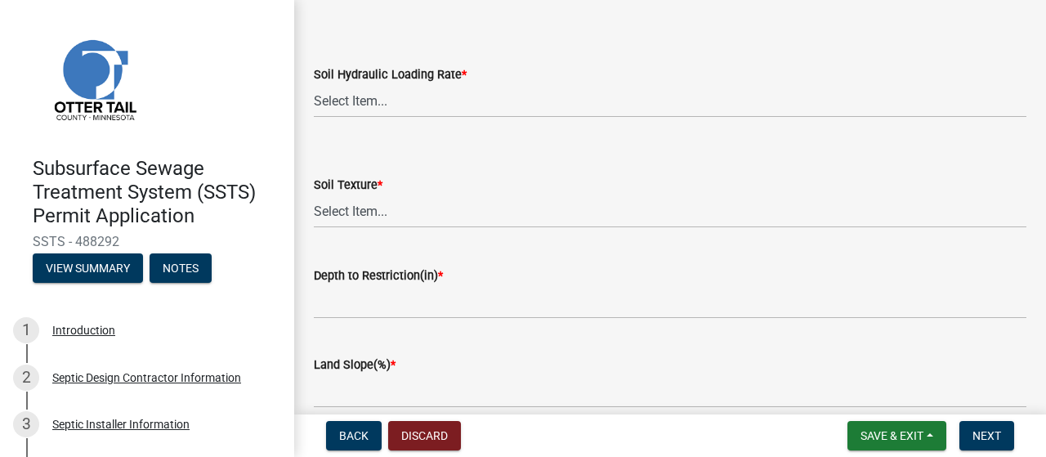
scroll to position [137, 0]
